Goal: Information Seeking & Learning: Check status

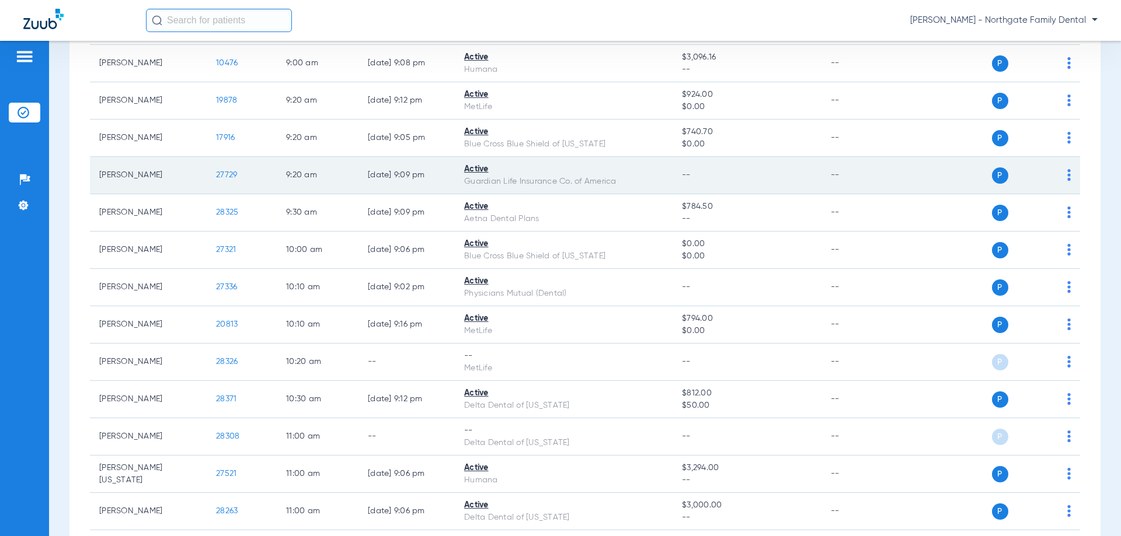
scroll to position [233, 0]
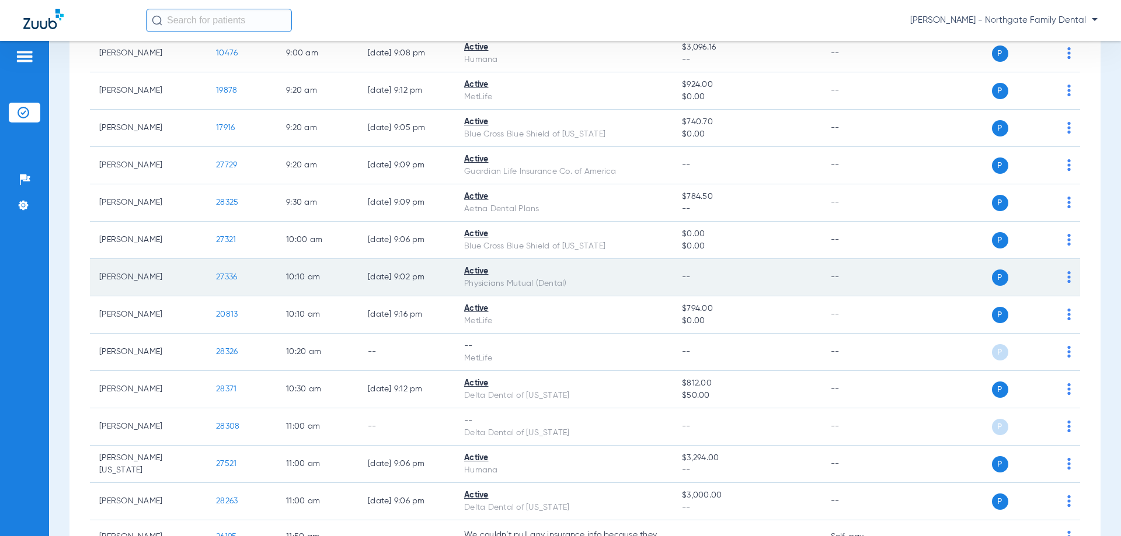
click at [228, 277] on span "27336" at bounding box center [226, 277] width 21 height 8
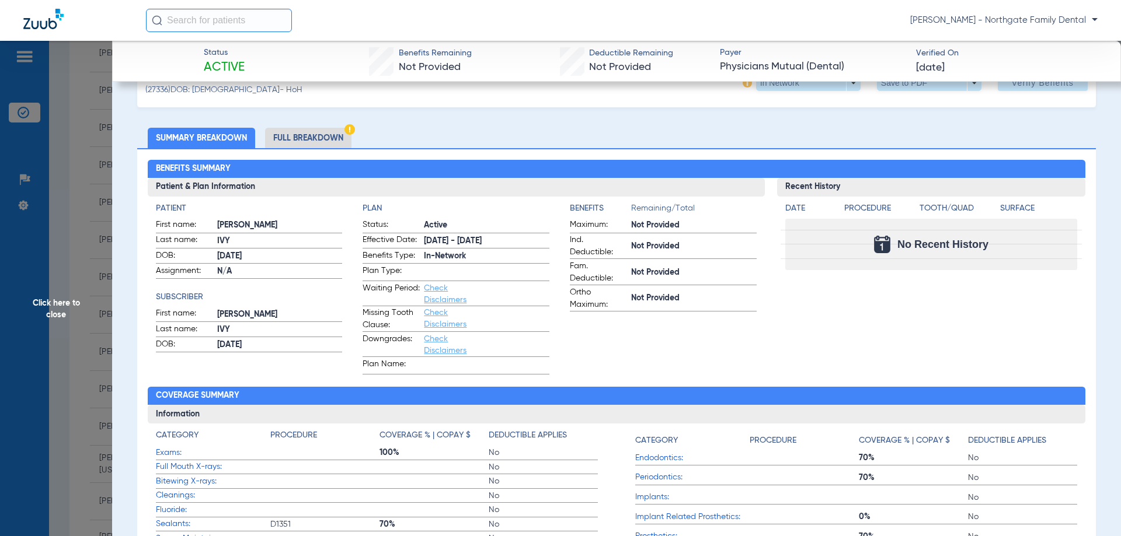
scroll to position [58, 0]
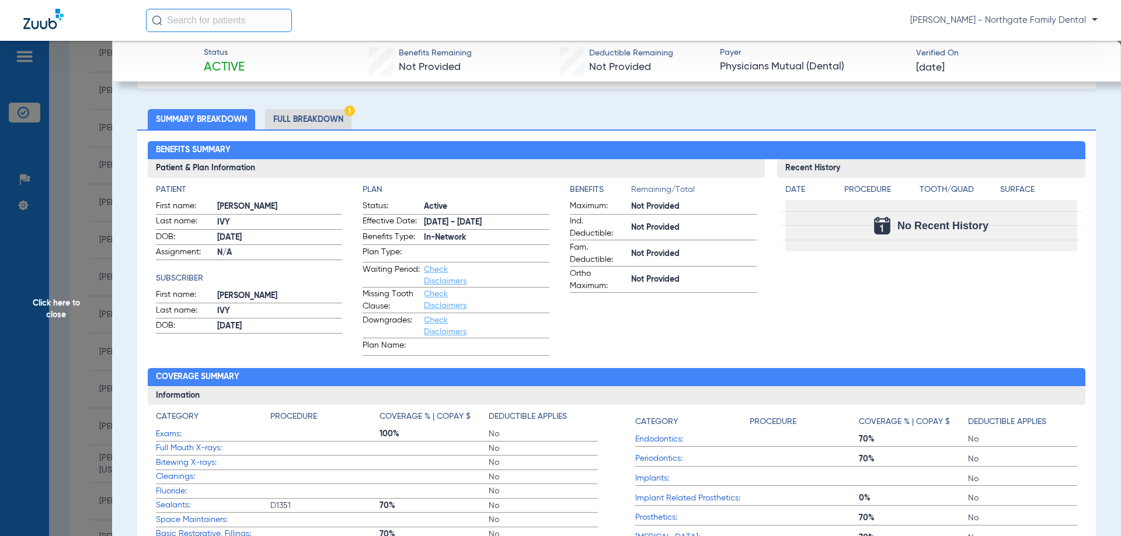
click at [304, 124] on li "Full Breakdown" at bounding box center [308, 119] width 86 height 20
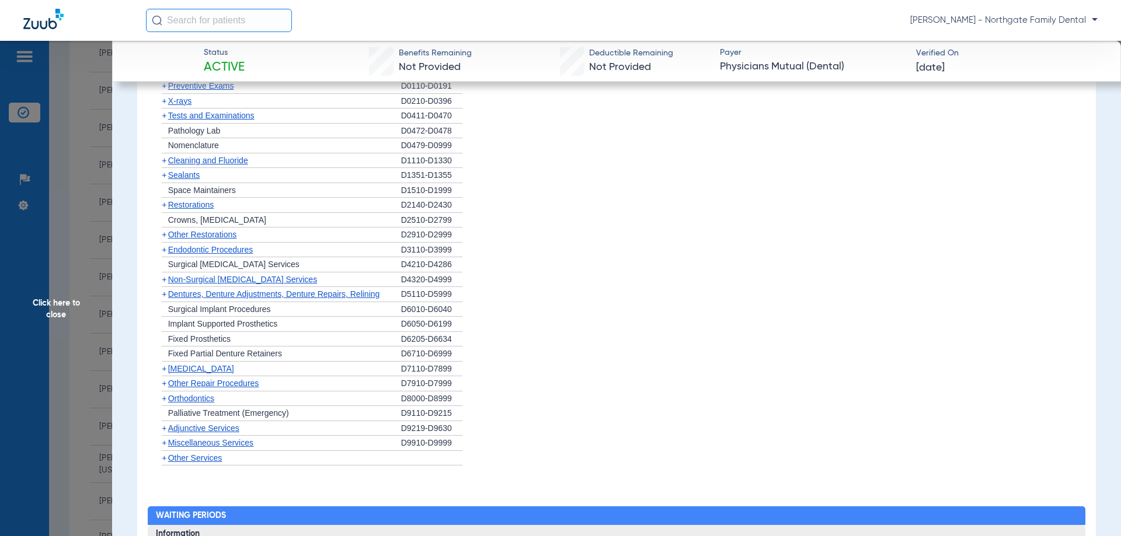
scroll to position [934, 0]
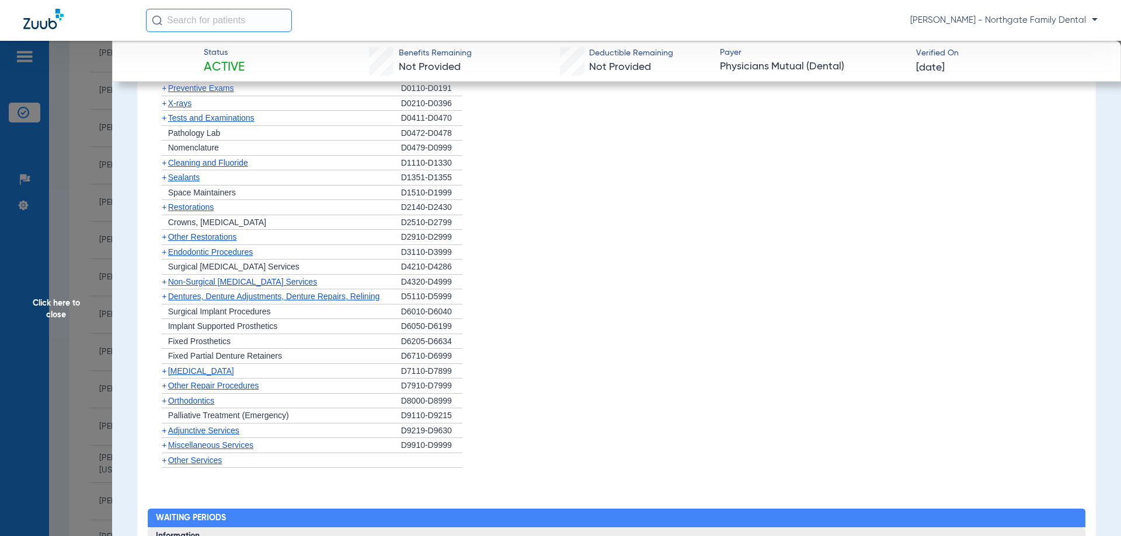
click at [226, 238] on span "Other Restorations" at bounding box center [202, 236] width 69 height 9
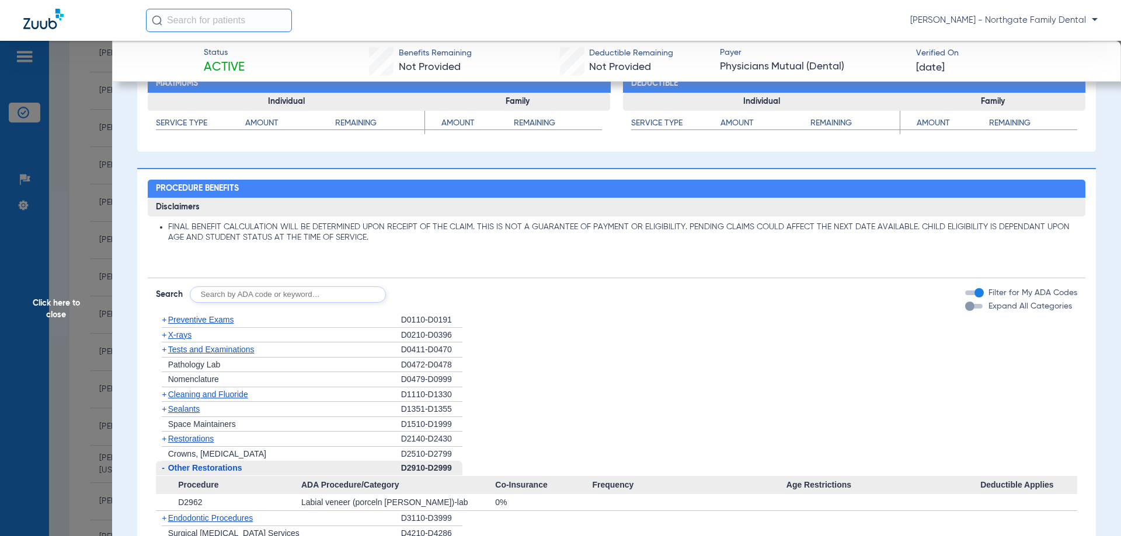
scroll to position [700, 0]
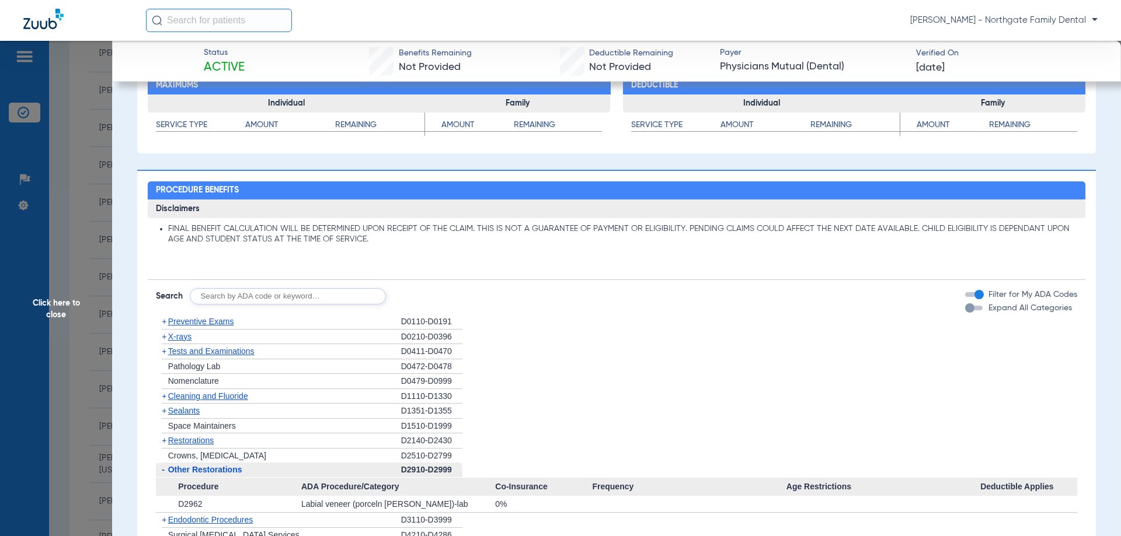
click at [299, 290] on input "text" at bounding box center [288, 296] width 196 height 16
type input "d2740"
click at [434, 292] on button "Search" at bounding box center [429, 296] width 46 height 16
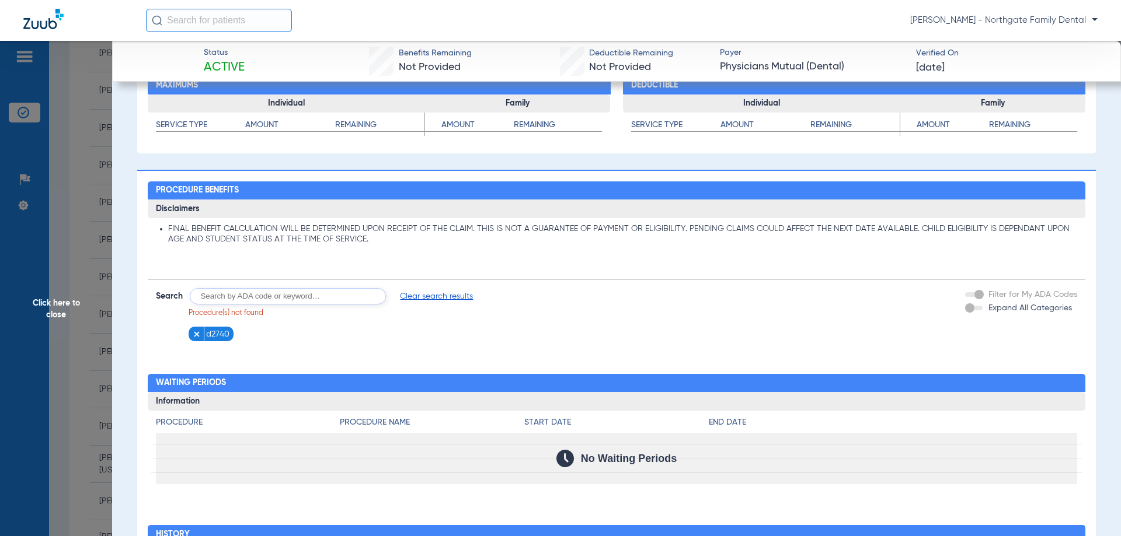
click at [54, 305] on span "Click here to close" at bounding box center [56, 309] width 112 height 536
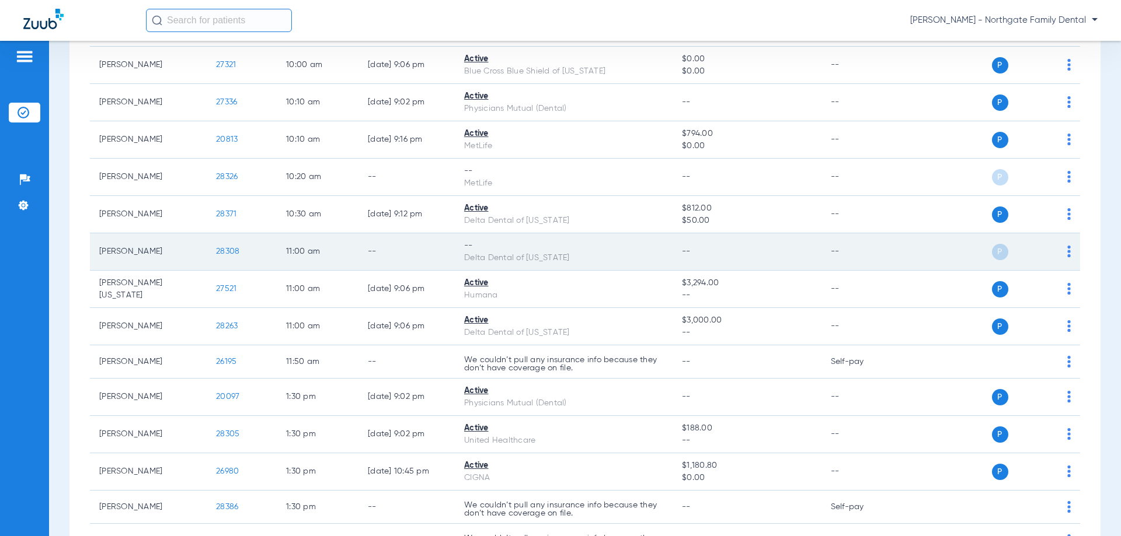
scroll to position [467, 0]
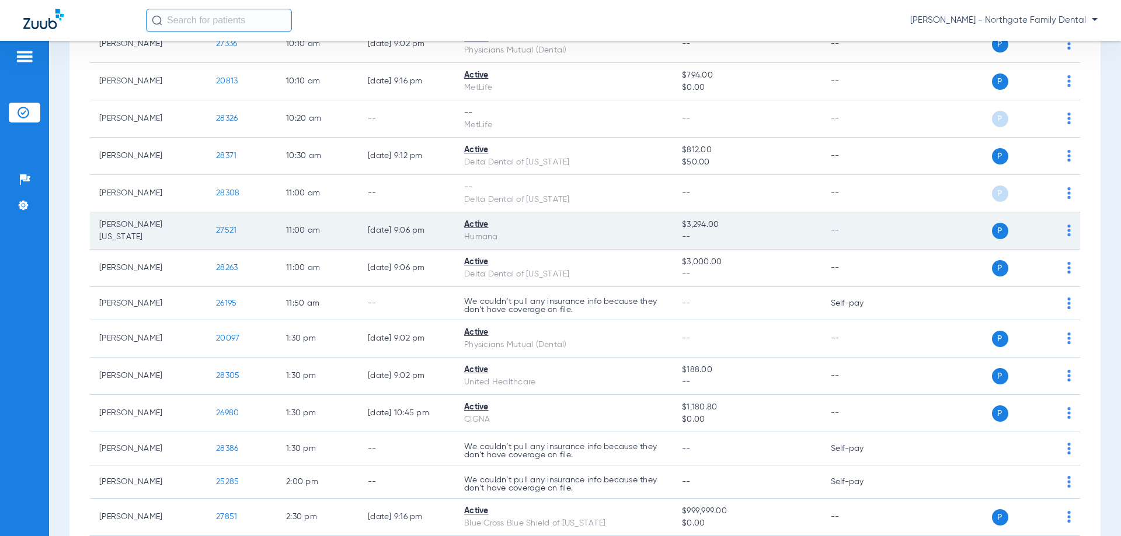
click at [226, 229] on span "27521" at bounding box center [226, 230] width 20 height 8
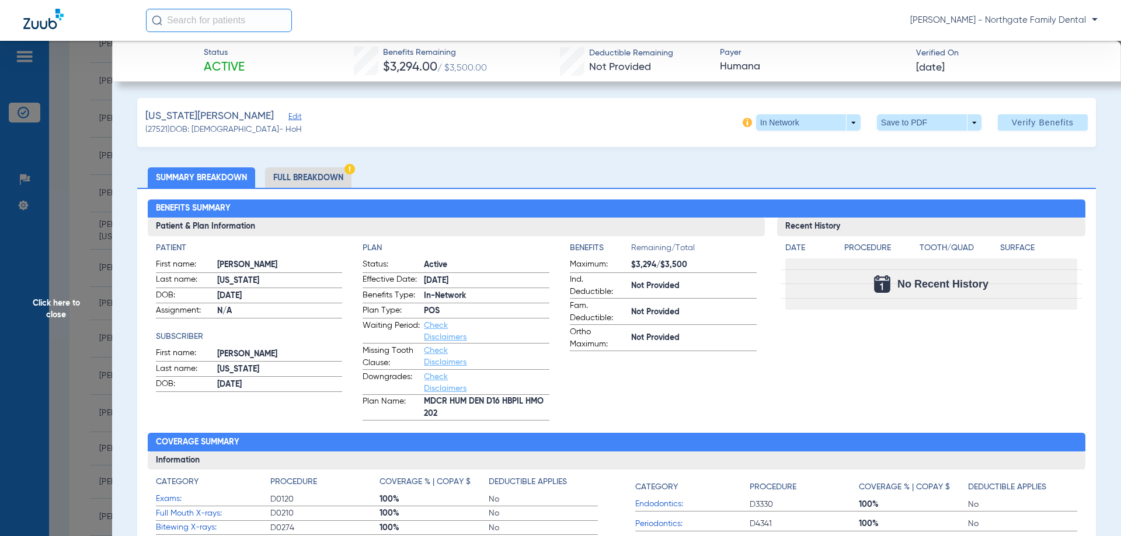
click at [56, 308] on span "Click here to close" at bounding box center [56, 309] width 112 height 536
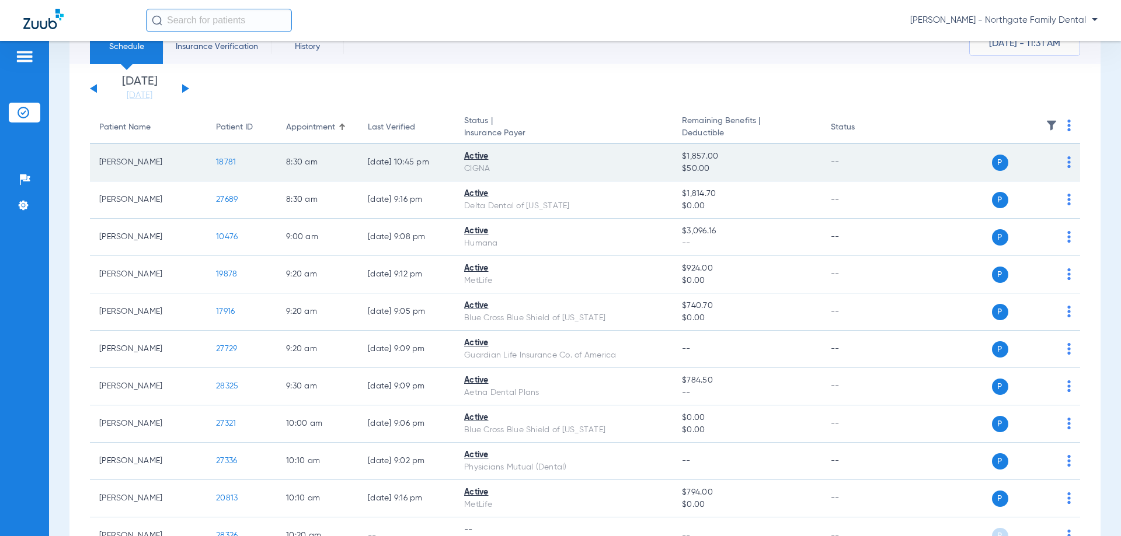
scroll to position [0, 0]
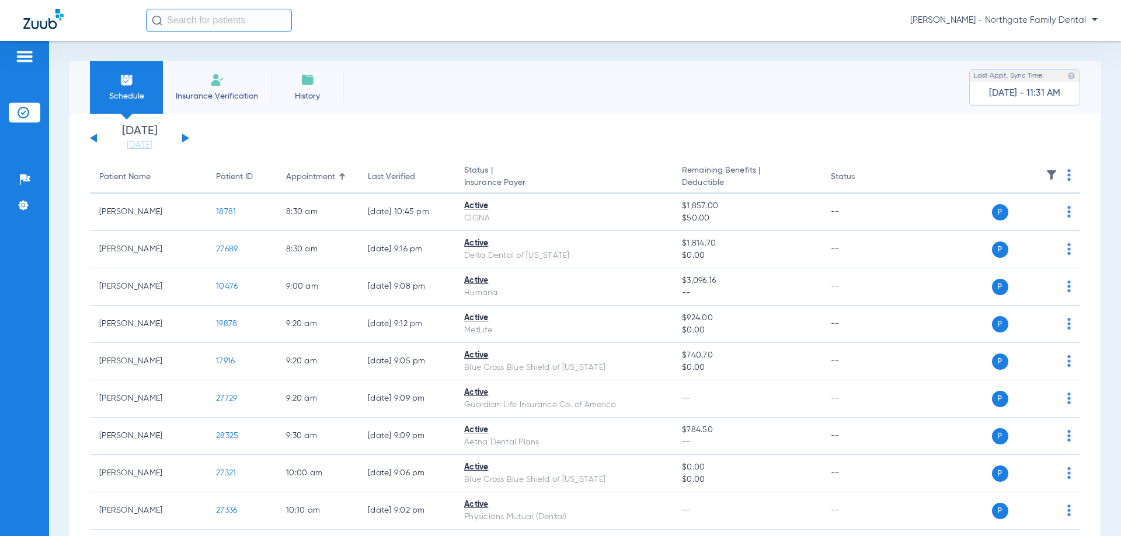
click at [186, 141] on div "[DATE] [DATE] [DATE] [DATE] [DATE] [DATE] [DATE] [DATE] [DATE] [DATE] [DATE] [D…" at bounding box center [139, 138] width 99 height 26
click at [184, 135] on div "[DATE] [DATE] [DATE] [DATE] [DATE] [DATE] [DATE] [DATE] [DATE] [DATE] [DATE] [D…" at bounding box center [139, 138] width 99 height 26
click at [184, 137] on button at bounding box center [185, 138] width 7 height 9
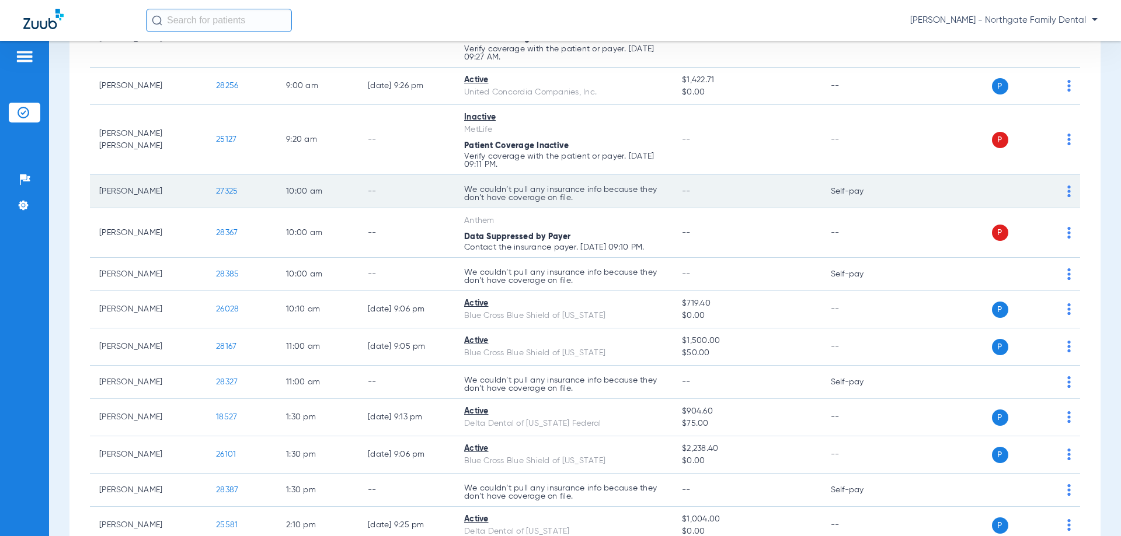
scroll to position [175, 0]
